Goal: Transaction & Acquisition: Subscribe to service/newsletter

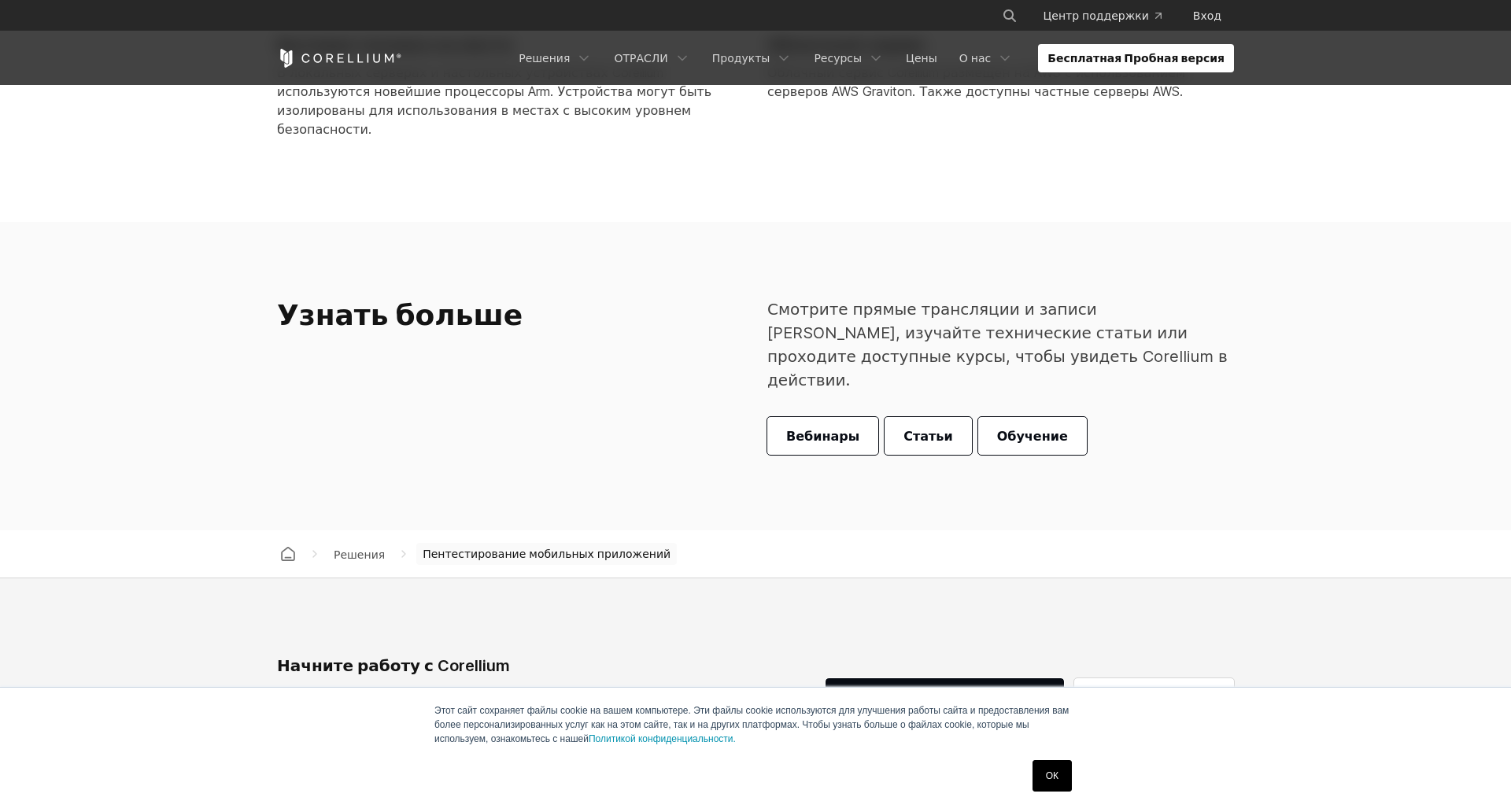
scroll to position [5114, 0]
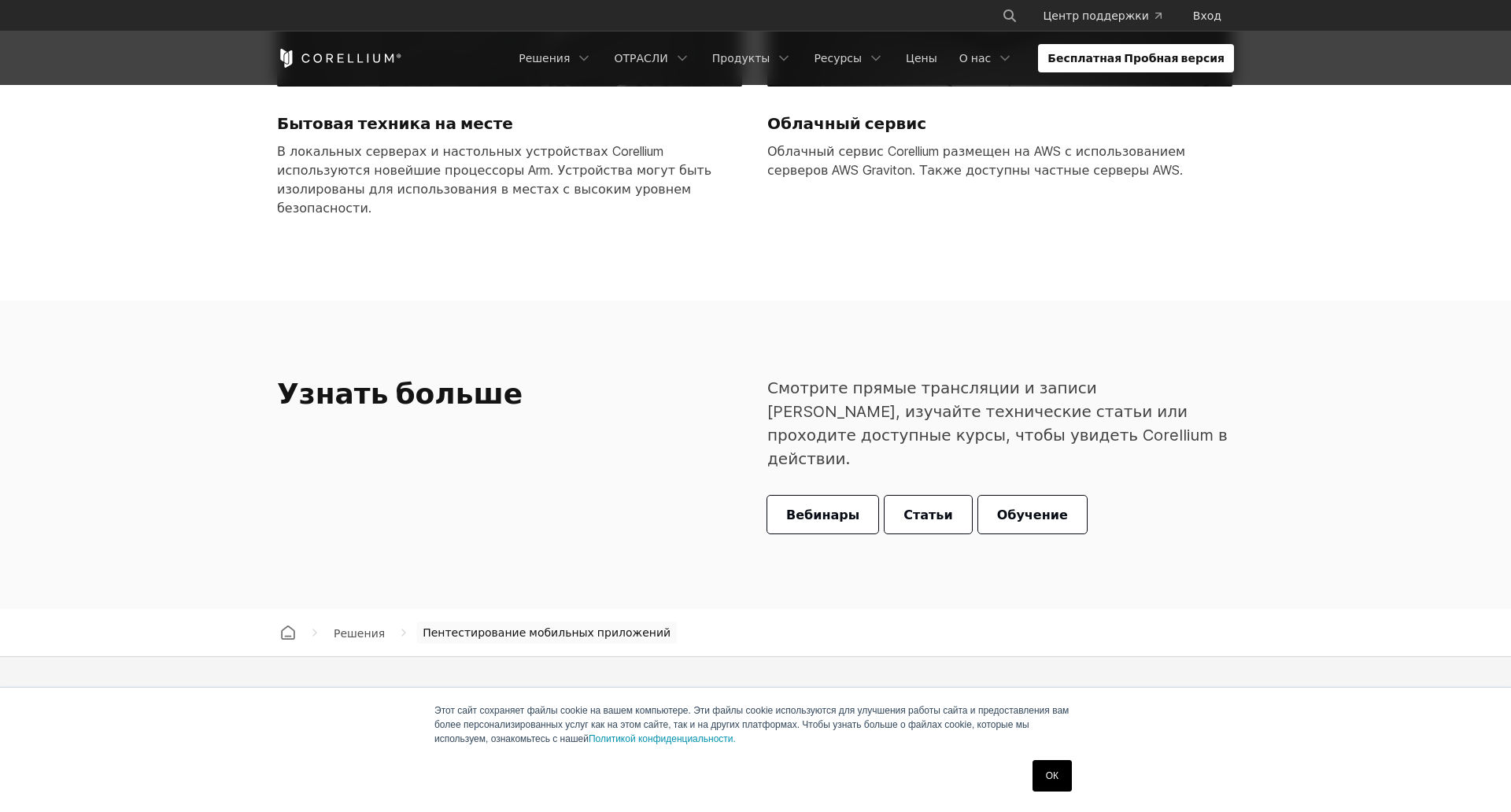
click at [973, 757] on link "Запросите пробную версию" at bounding box center [945, 776] width 239 height 38
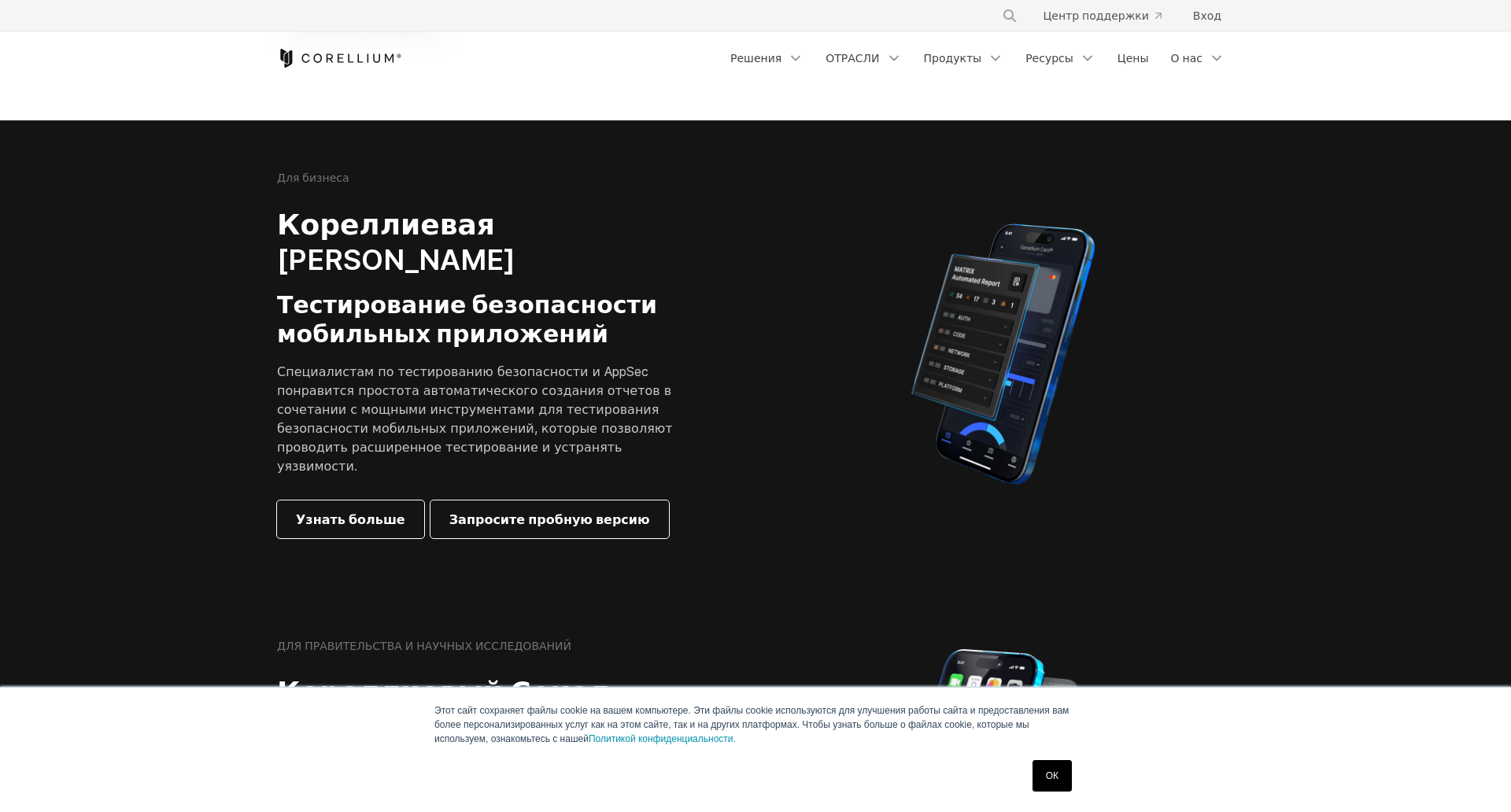
scroll to position [394, 0]
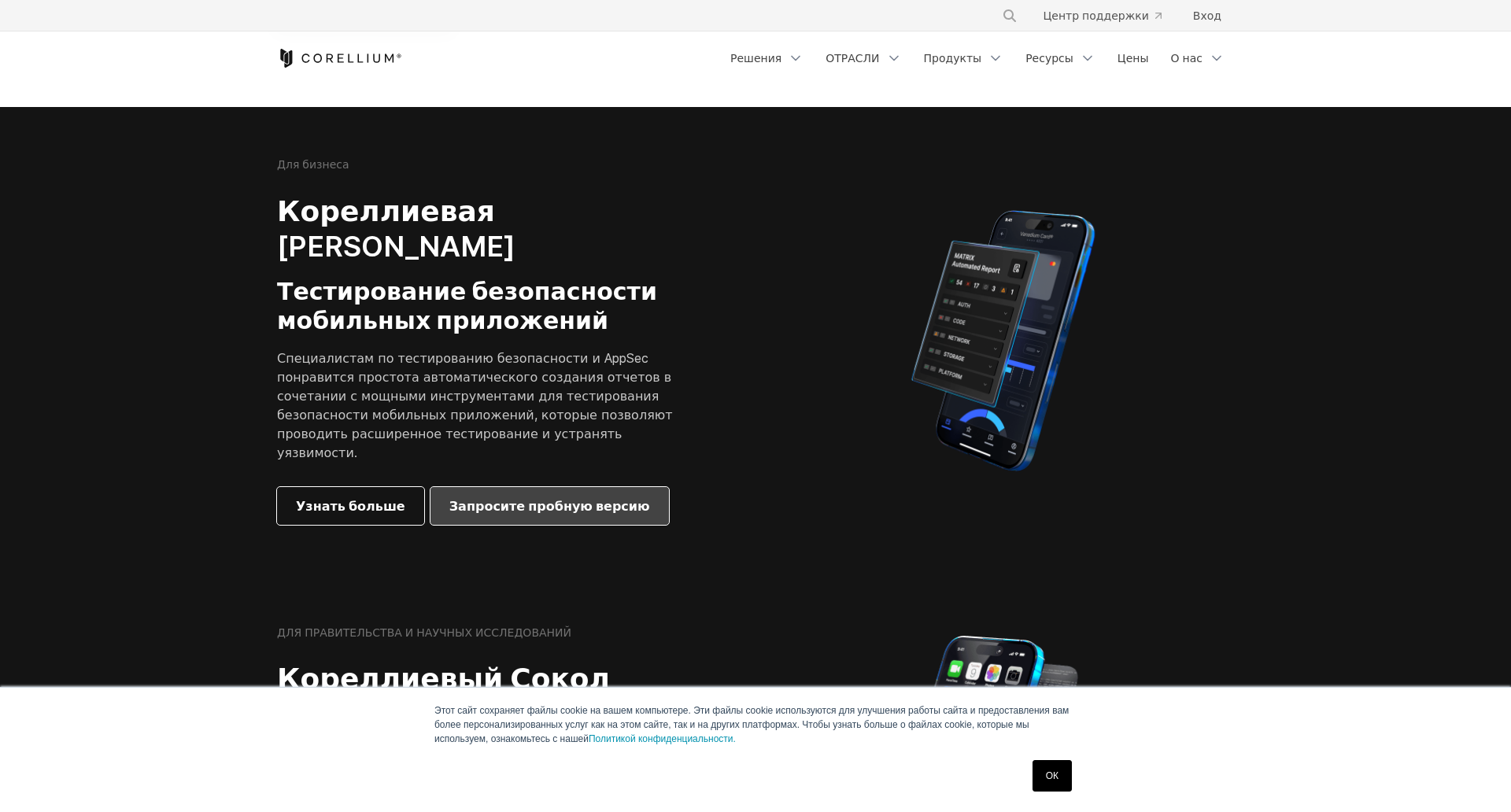
click at [528, 497] on span "Запросите пробную версию" at bounding box center [549, 506] width 201 height 19
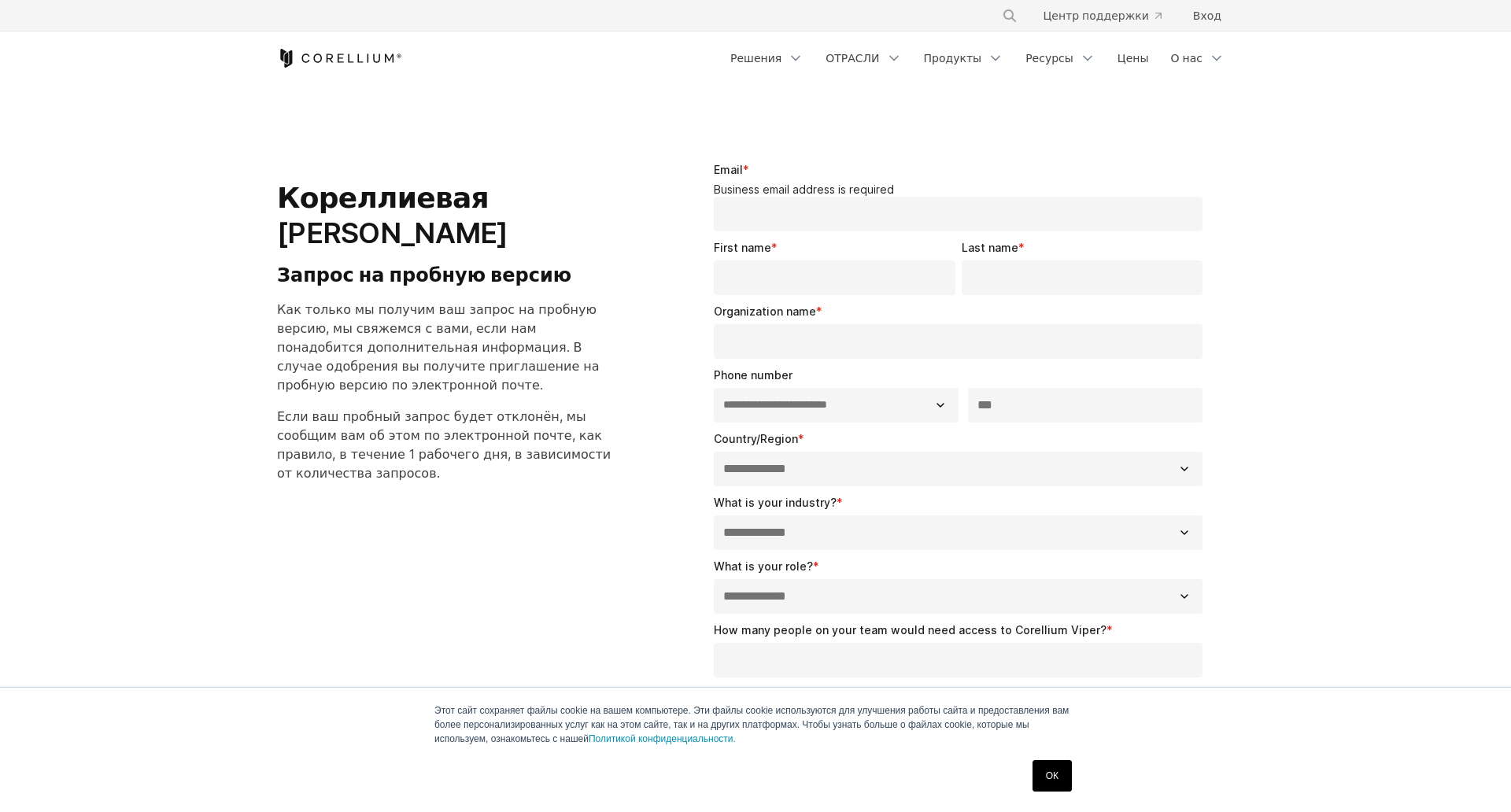
select select "**"
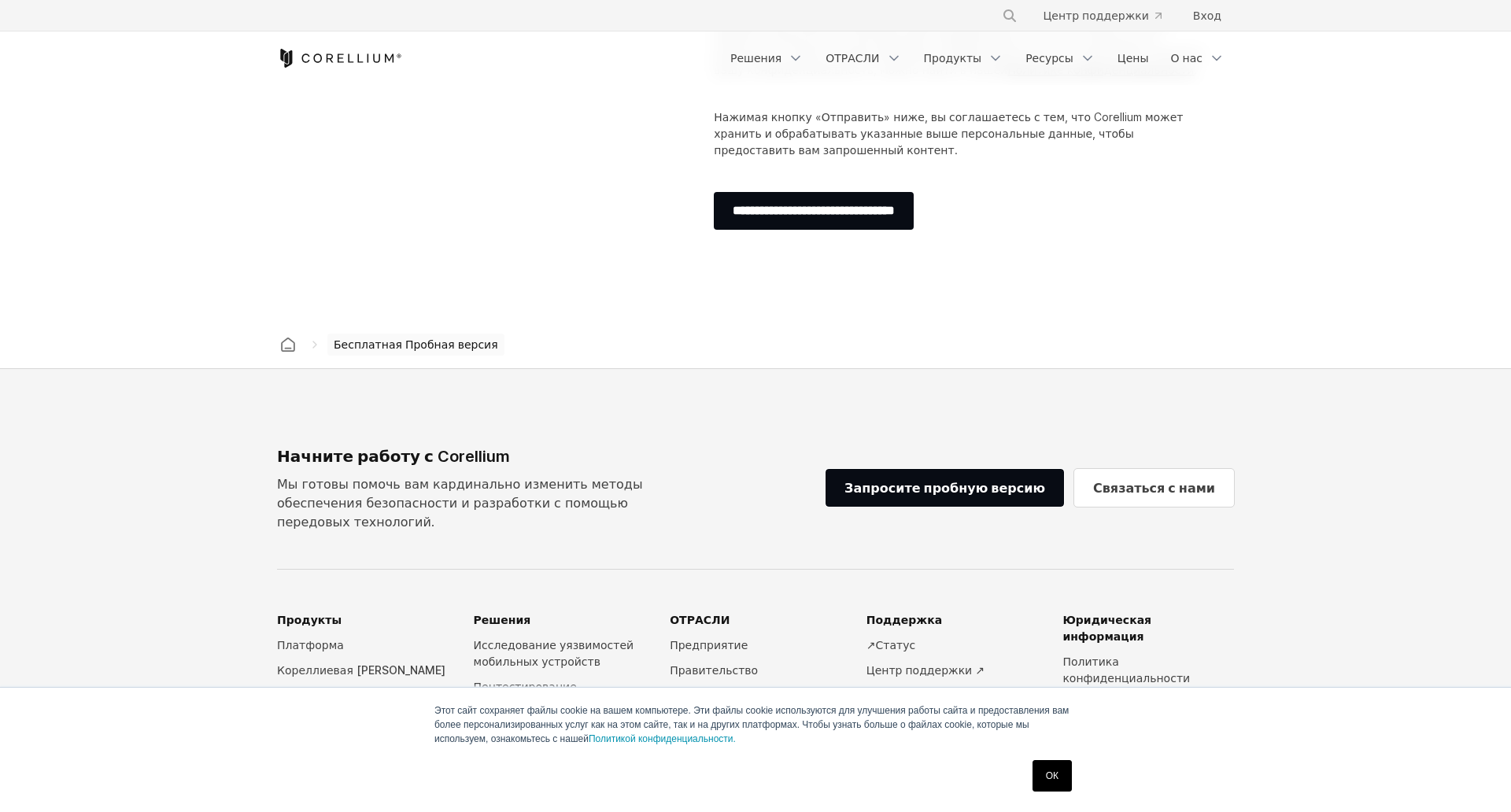
scroll to position [787, 0]
